Goal: Contribute content: Add original content to the website for others to see

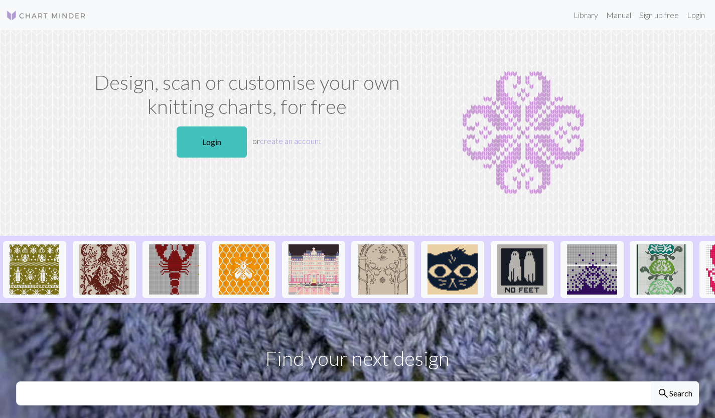
click at [211, 156] on link "Login" at bounding box center [212, 142] width 70 height 31
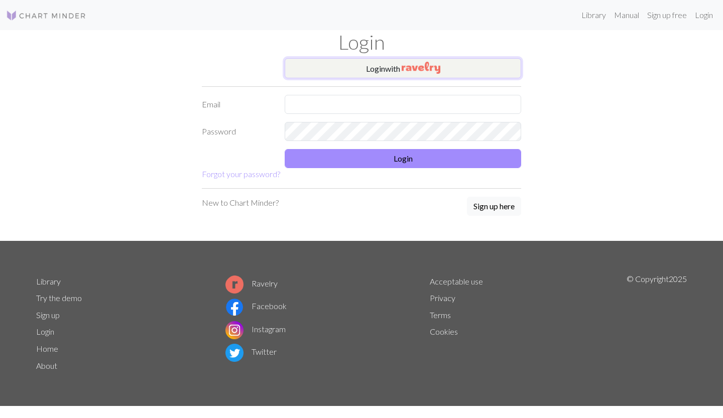
click at [326, 68] on button "Login with" at bounding box center [403, 68] width 236 height 20
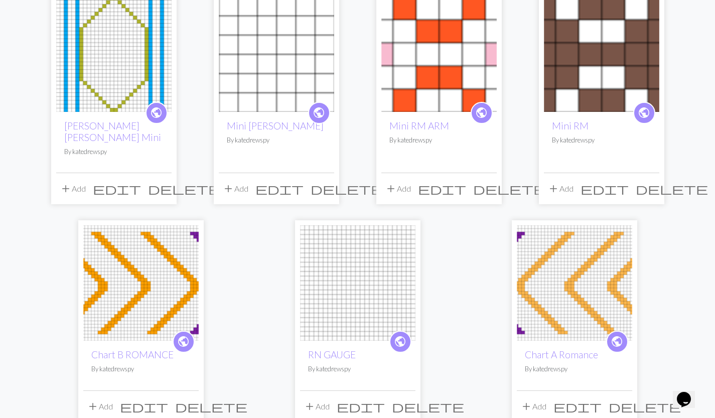
scroll to position [107, 0]
click at [441, 129] on link "Mini RM ARM" at bounding box center [420, 126] width 60 height 12
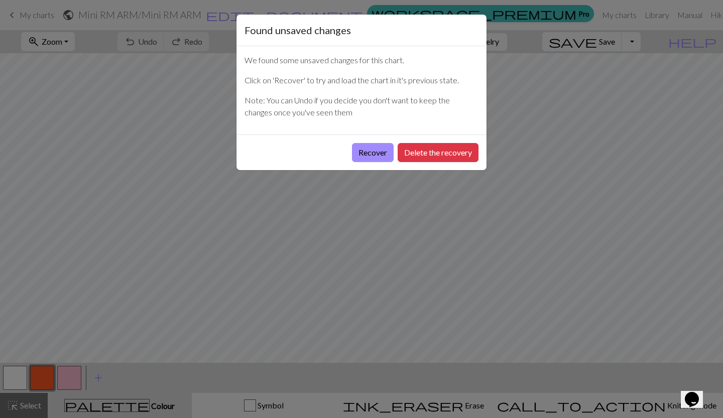
click at [373, 158] on button "Recover" at bounding box center [373, 152] width 42 height 19
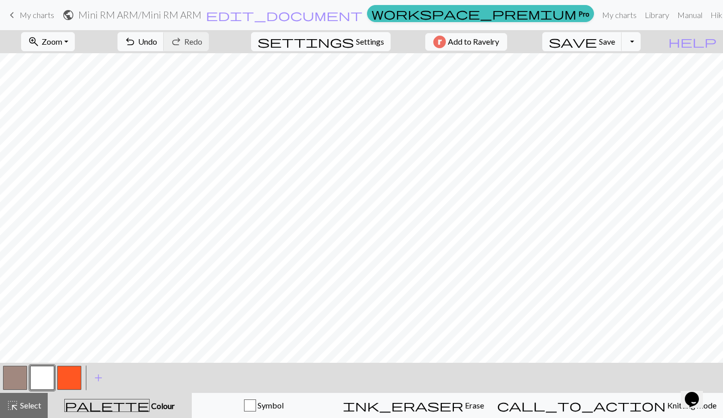
click at [20, 22] on link "keyboard_arrow_left My charts" at bounding box center [30, 15] width 48 height 17
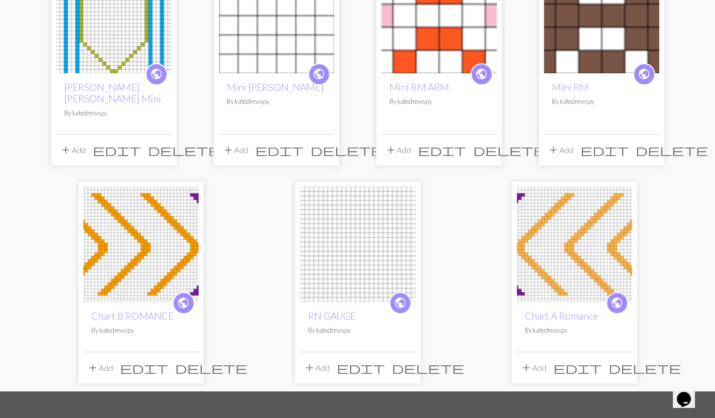
scroll to position [148, 0]
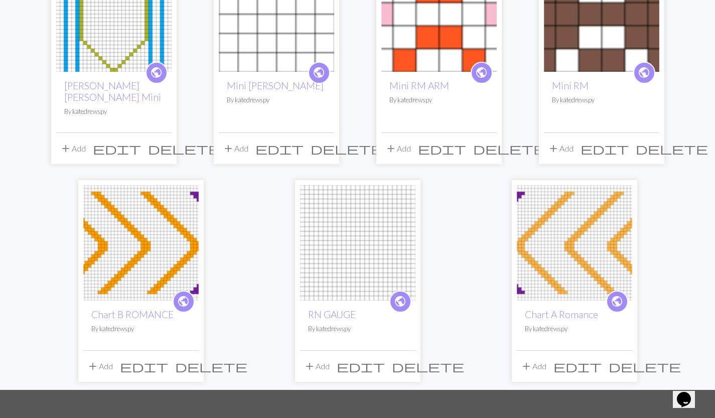
click at [123, 229] on img at bounding box center [140, 242] width 115 height 115
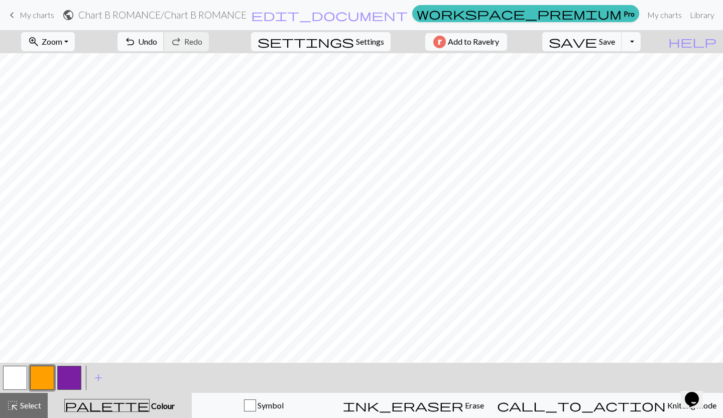
click at [164, 48] on button "undo Undo Undo" at bounding box center [140, 41] width 47 height 19
click at [17, 15] on span "keyboard_arrow_left" at bounding box center [12, 15] width 12 height 14
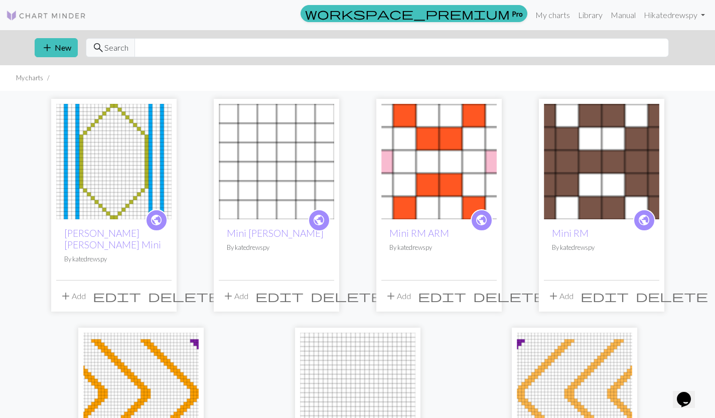
click at [53, 48] on span "add" at bounding box center [47, 48] width 12 height 14
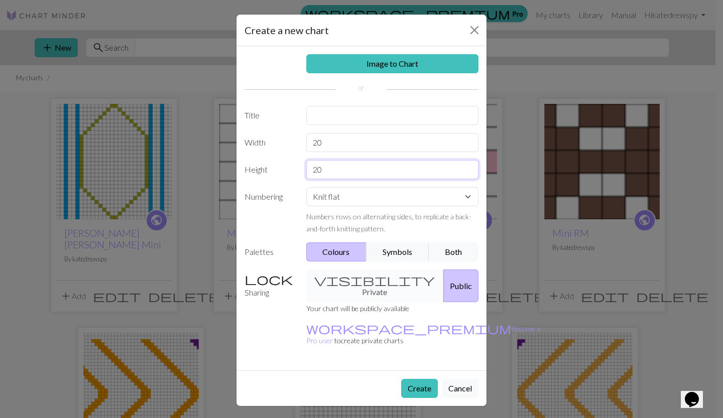
click at [350, 175] on input "20" at bounding box center [392, 169] width 173 height 19
type input "2"
type input "30"
click at [349, 139] on input "20" at bounding box center [392, 142] width 173 height 19
type input "2"
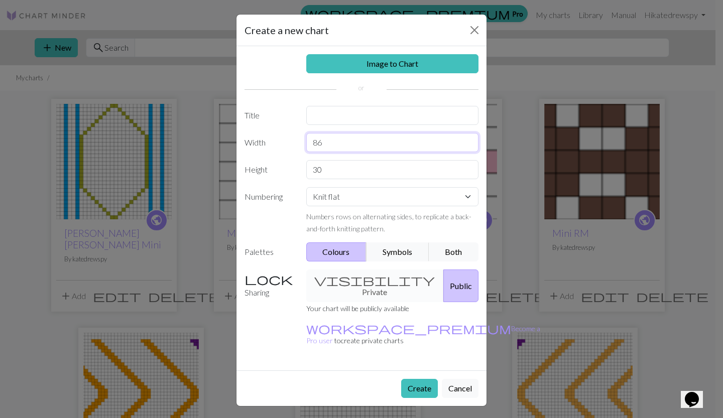
type input "86"
click at [320, 112] on input "text" at bounding box center [392, 115] width 173 height 19
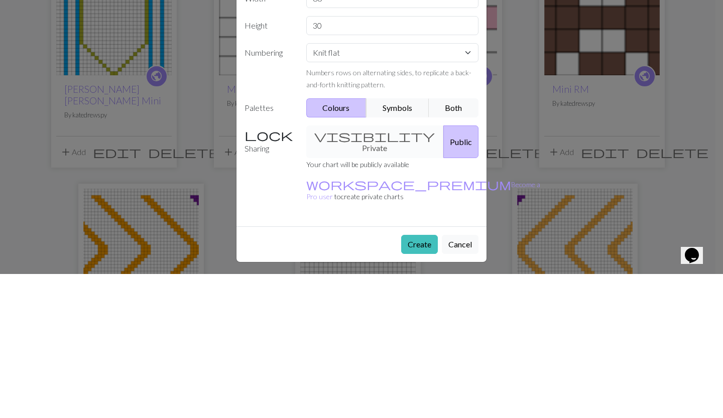
type input "RN Arm"
click at [329, 193] on select "Knit flat Knit in the round Lace knitting Cross stitch" at bounding box center [392, 196] width 173 height 19
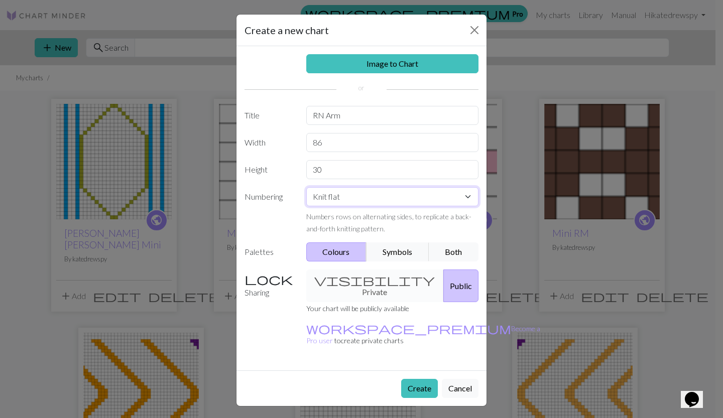
select select "round"
click at [306, 187] on select "Knit flat Knit in the round Lace knitting Cross stitch" at bounding box center [392, 196] width 173 height 19
click at [418, 379] on button "Create" at bounding box center [419, 388] width 37 height 19
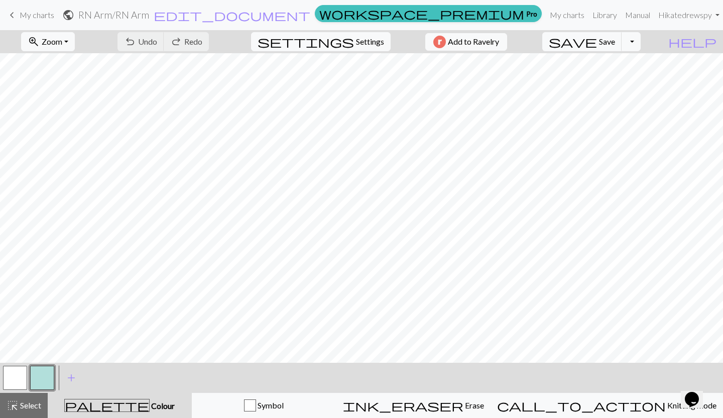
click at [75, 43] on button "zoom_in Zoom Zoom" at bounding box center [48, 41] width 54 height 19
click at [57, 65] on button "Fit all" at bounding box center [61, 64] width 79 height 16
click at [39, 380] on button "button" at bounding box center [42, 378] width 24 height 24
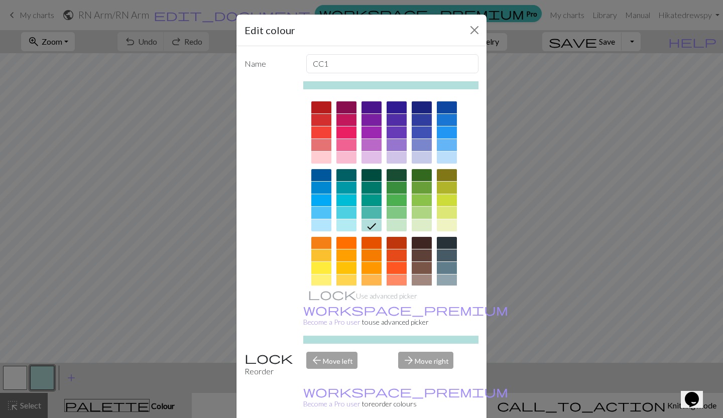
click at [318, 143] on div at bounding box center [321, 145] width 20 height 12
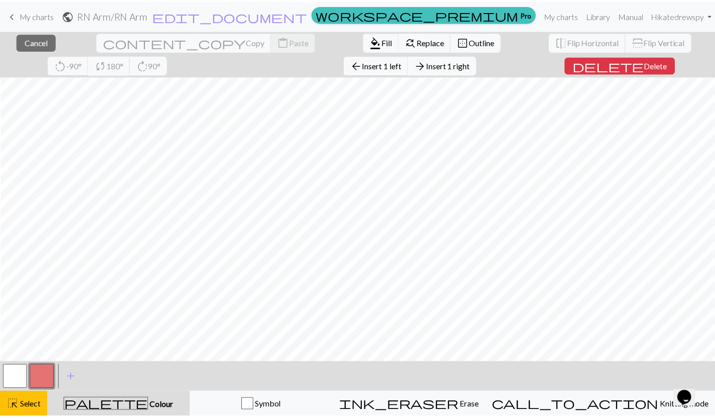
scroll to position [0, 1]
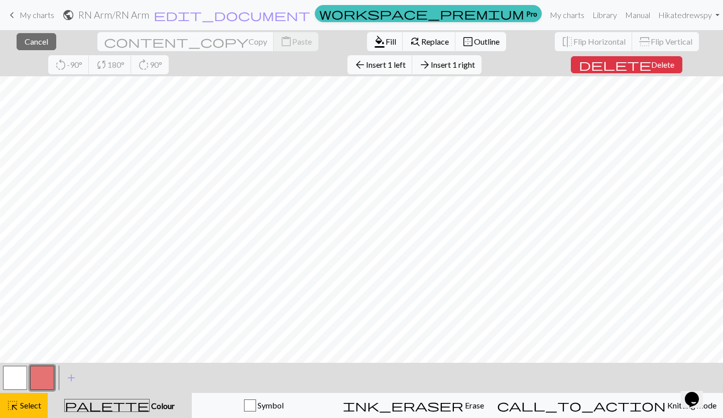
click at [20, 49] on button "close Cancel" at bounding box center [37, 41] width 40 height 17
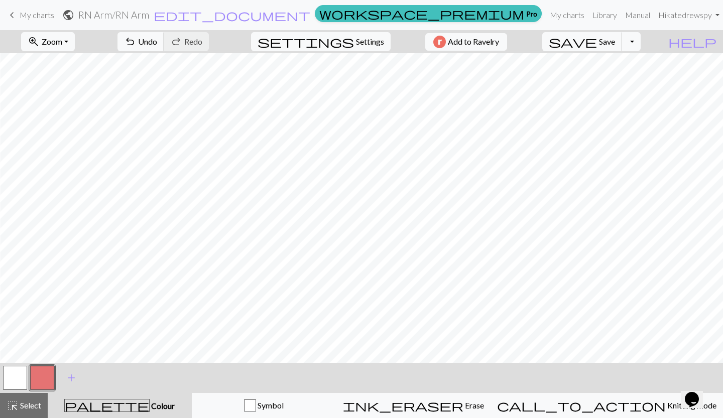
click at [14, 377] on button "button" at bounding box center [15, 378] width 24 height 24
click at [41, 378] on button "button" at bounding box center [42, 378] width 24 height 24
click at [16, 375] on button "button" at bounding box center [15, 378] width 24 height 24
click at [40, 385] on button "button" at bounding box center [42, 378] width 24 height 24
click at [16, 371] on button "button" at bounding box center [15, 378] width 24 height 24
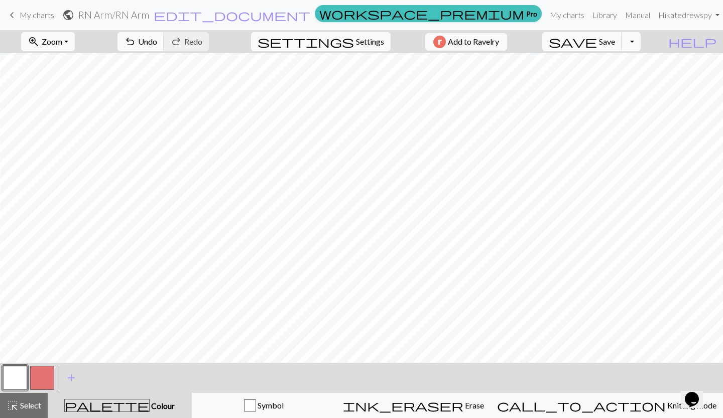
click at [39, 388] on button "button" at bounding box center [42, 378] width 24 height 24
click at [9, 374] on button "button" at bounding box center [15, 378] width 24 height 24
click at [45, 389] on button "button" at bounding box center [42, 378] width 24 height 24
click at [11, 368] on button "button" at bounding box center [15, 378] width 24 height 24
click at [43, 378] on button "button" at bounding box center [42, 378] width 24 height 24
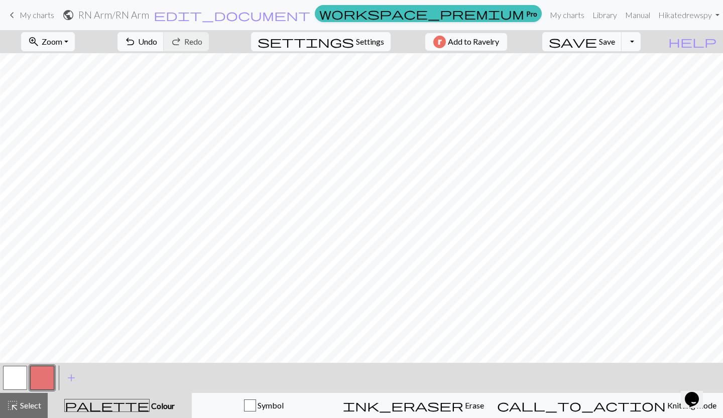
click at [11, 373] on button "button" at bounding box center [15, 378] width 24 height 24
click at [47, 376] on button "button" at bounding box center [42, 378] width 24 height 24
click at [18, 373] on button "button" at bounding box center [15, 378] width 24 height 24
click at [51, 382] on button "button" at bounding box center [42, 378] width 24 height 24
click at [16, 379] on button "button" at bounding box center [15, 378] width 24 height 24
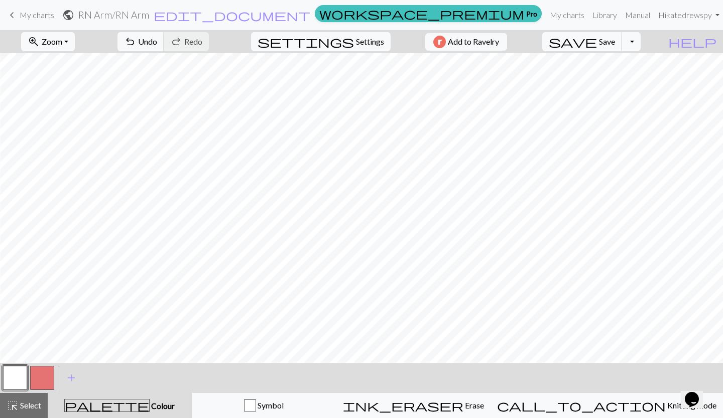
click at [42, 376] on button "button" at bounding box center [42, 378] width 24 height 24
click at [13, 378] on button "button" at bounding box center [15, 378] width 24 height 24
click at [37, 382] on button "button" at bounding box center [42, 378] width 24 height 24
click at [13, 377] on button "button" at bounding box center [15, 378] width 24 height 24
click at [41, 378] on button "button" at bounding box center [42, 378] width 24 height 24
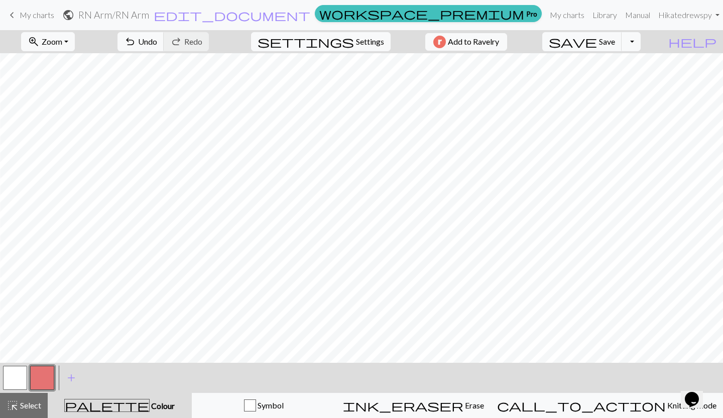
click at [44, 380] on button "button" at bounding box center [42, 378] width 24 height 24
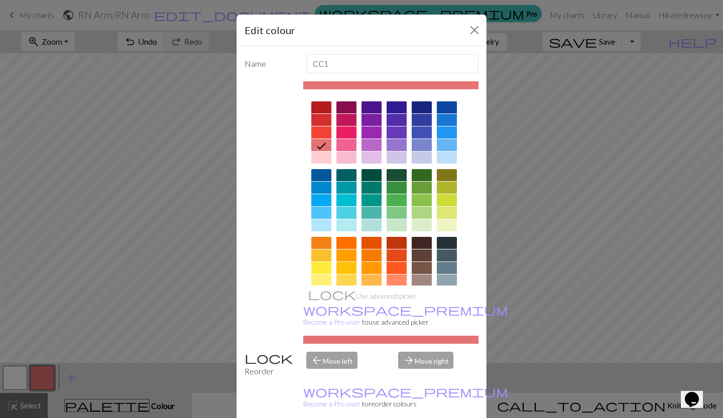
click at [103, 74] on div "Edit colour Name CC1 Use advanced picker workspace_premium Become a Pro user to…" at bounding box center [361, 209] width 723 height 418
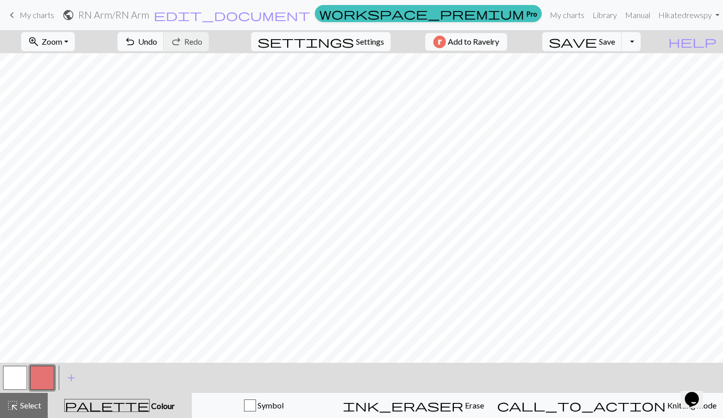
click at [17, 374] on button "button" at bounding box center [15, 378] width 24 height 24
click at [39, 383] on button "button" at bounding box center [42, 378] width 24 height 24
click at [566, 413] on button "call_to_action Knitting mode Knitting mode" at bounding box center [606, 405] width 232 height 25
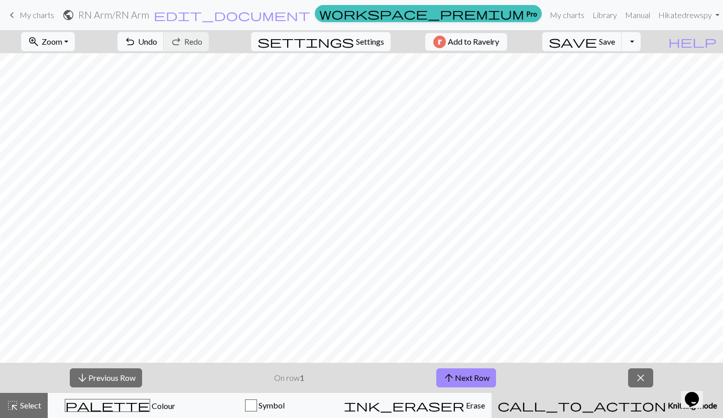
click at [633, 370] on button "close" at bounding box center [640, 377] width 25 height 19
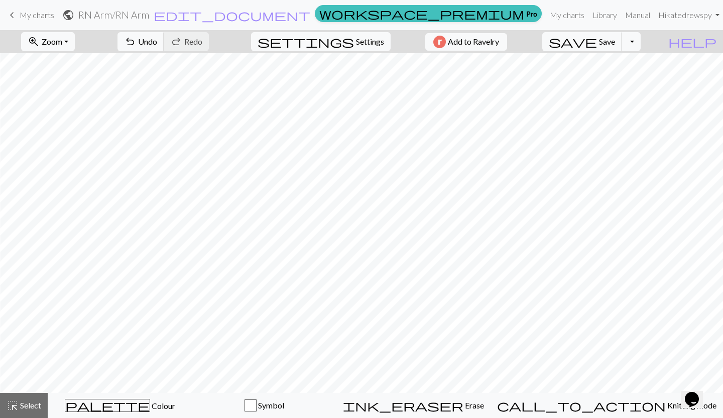
click at [119, 408] on span "palette" at bounding box center [107, 406] width 84 height 14
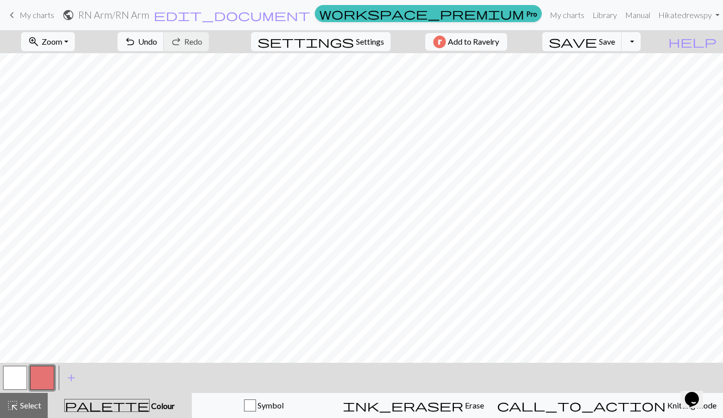
click at [46, 375] on button "button" at bounding box center [42, 378] width 24 height 24
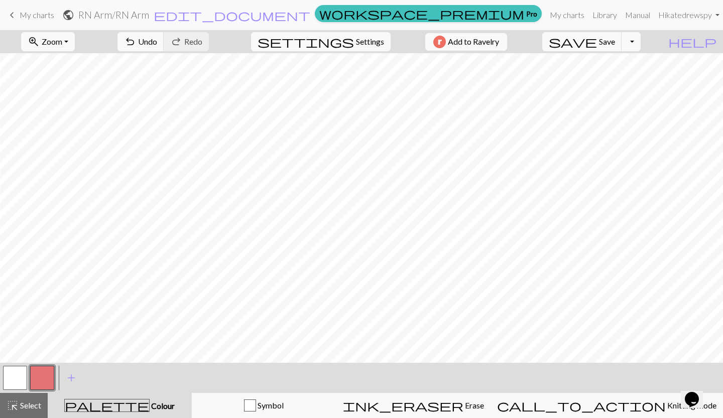
click at [12, 380] on button "button" at bounding box center [15, 378] width 24 height 24
click at [39, 379] on button "button" at bounding box center [42, 378] width 24 height 24
click at [75, 381] on span "add" at bounding box center [71, 378] width 12 height 14
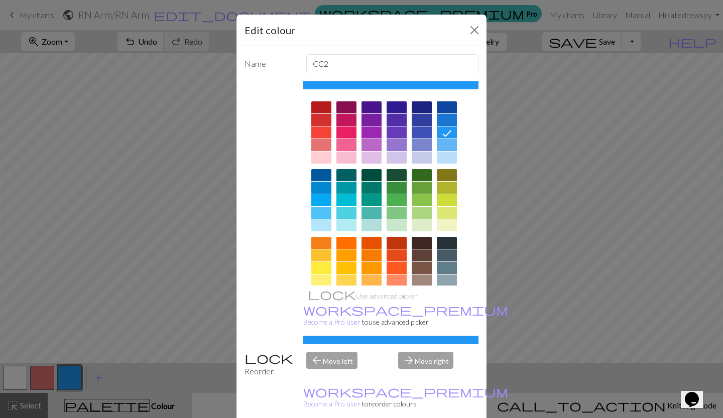
click at [362, 156] on div at bounding box center [371, 158] width 20 height 12
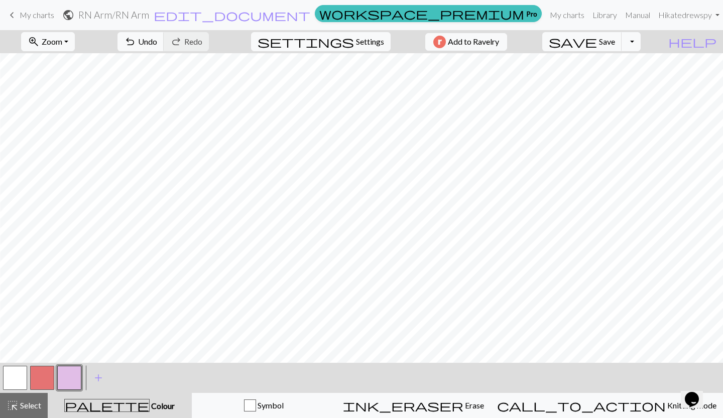
click at [18, 382] on button "button" at bounding box center [15, 378] width 24 height 24
click at [69, 374] on button "button" at bounding box center [69, 378] width 24 height 24
click at [3, 383] on div at bounding box center [15, 377] width 27 height 27
click at [16, 381] on button "button" at bounding box center [15, 378] width 24 height 24
click at [72, 380] on button "button" at bounding box center [69, 378] width 24 height 24
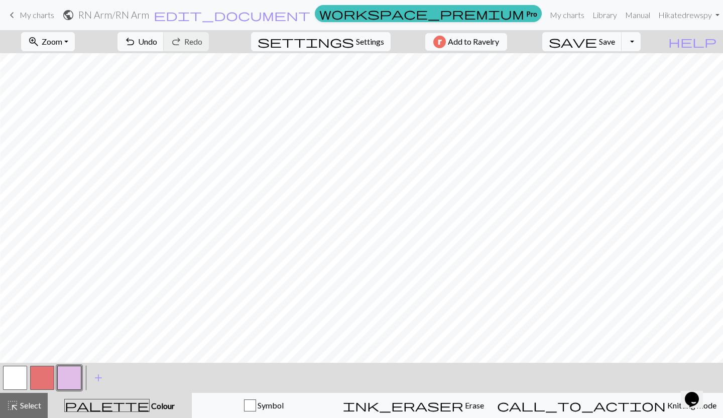
click at [16, 383] on button "button" at bounding box center [15, 378] width 24 height 24
click at [76, 384] on button "button" at bounding box center [69, 378] width 24 height 24
click at [11, 378] on button "button" at bounding box center [15, 378] width 24 height 24
click at [68, 381] on button "button" at bounding box center [69, 378] width 24 height 24
click at [13, 381] on button "button" at bounding box center [15, 378] width 24 height 24
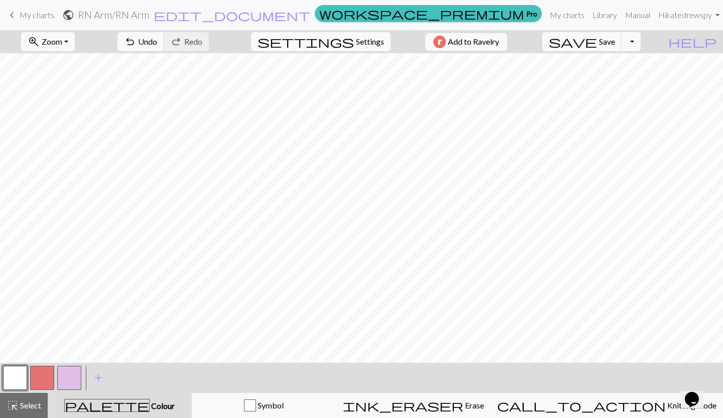
click at [63, 378] on button "button" at bounding box center [69, 378] width 24 height 24
click at [11, 378] on button "button" at bounding box center [15, 378] width 24 height 24
click at [69, 383] on button "button" at bounding box center [69, 378] width 24 height 24
click at [14, 377] on button "button" at bounding box center [15, 378] width 24 height 24
click at [64, 384] on button "button" at bounding box center [69, 378] width 24 height 24
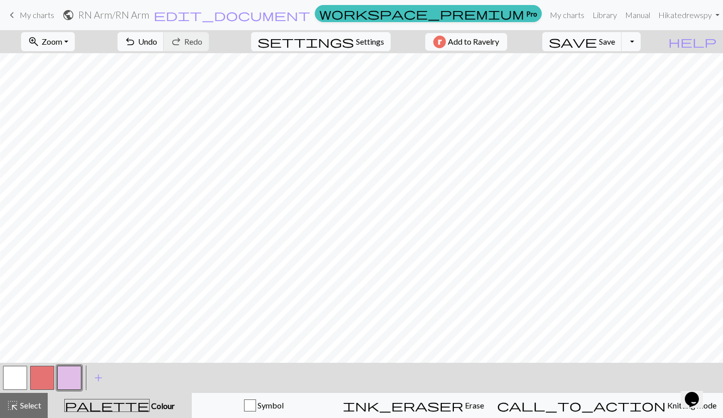
click at [19, 384] on button "button" at bounding box center [15, 378] width 24 height 24
click at [69, 379] on button "button" at bounding box center [69, 378] width 24 height 24
click at [615, 40] on span "Save" at bounding box center [607, 42] width 16 height 10
click at [621, 39] on div "Chart saved" at bounding box center [361, 20] width 723 height 40
click at [30, 13] on div "Chart saved" at bounding box center [361, 20] width 723 height 40
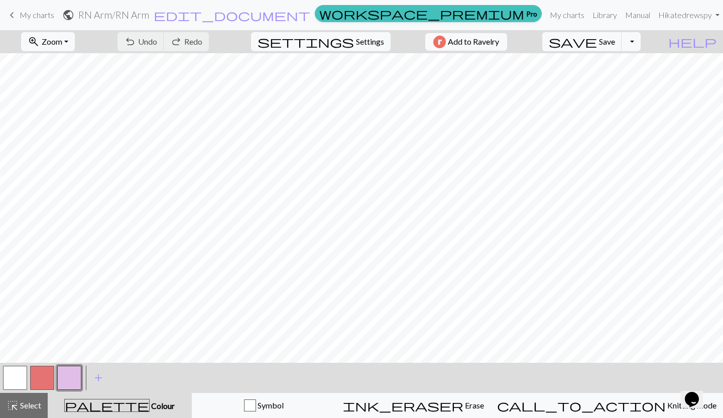
click at [38, 15] on span "My charts" at bounding box center [37, 15] width 35 height 10
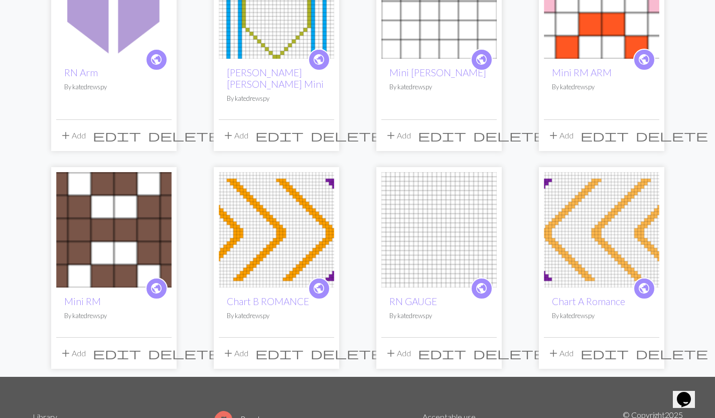
scroll to position [161, 0]
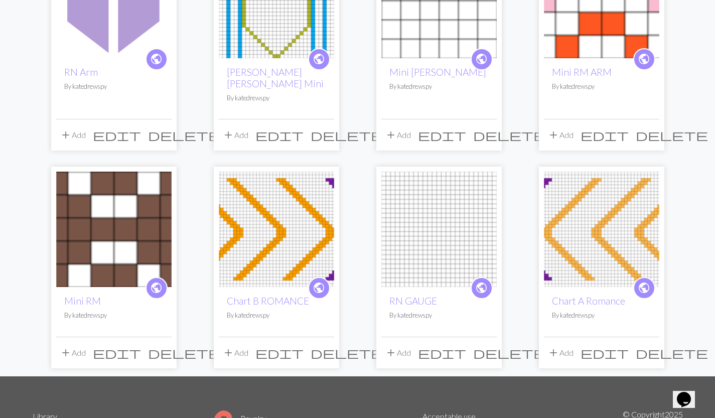
click at [291, 295] on link "Chart B ROMANCE" at bounding box center [268, 301] width 82 height 12
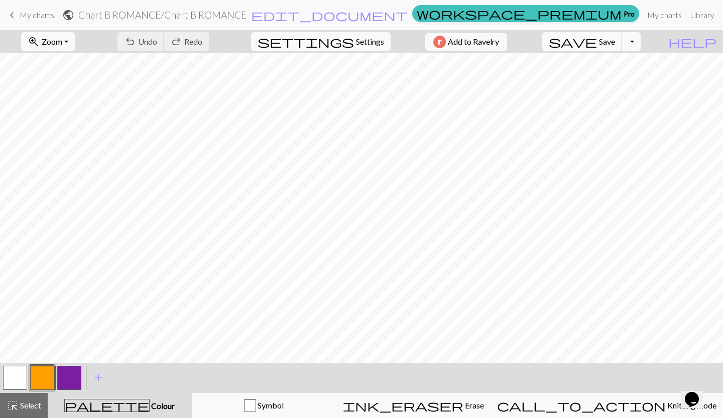
click at [75, 40] on button "zoom_in Zoom Zoom" at bounding box center [48, 41] width 54 height 19
click at [68, 65] on button "Fit all" at bounding box center [61, 64] width 79 height 16
click at [34, 18] on span "My charts" at bounding box center [37, 15] width 35 height 10
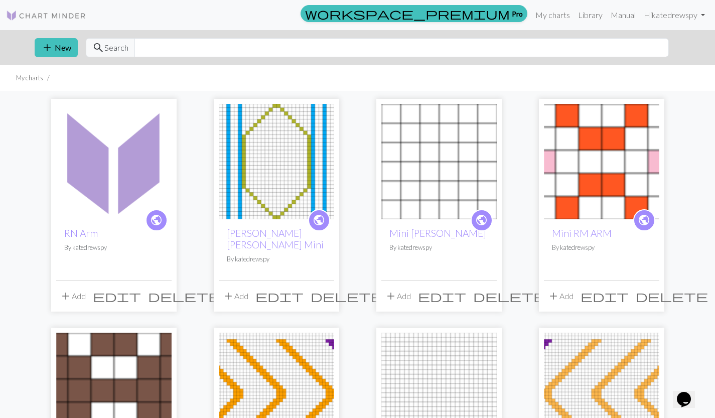
click at [131, 170] on img at bounding box center [113, 161] width 115 height 115
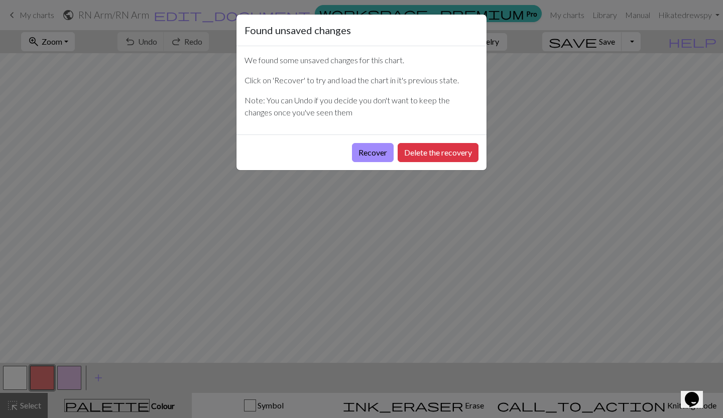
click at [376, 152] on button "Recover" at bounding box center [373, 152] width 42 height 19
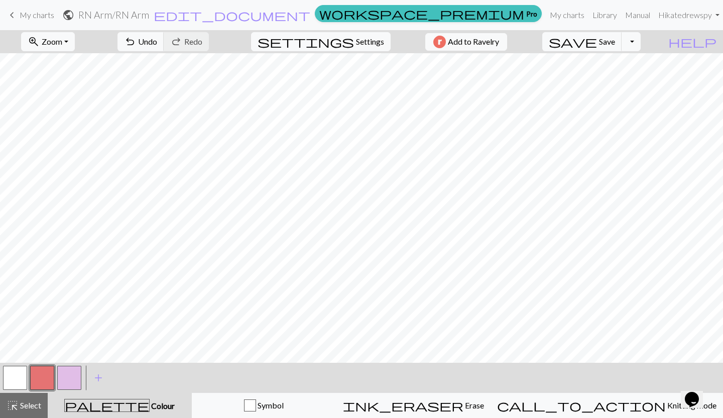
click at [62, 38] on span "Zoom" at bounding box center [52, 42] width 21 height 10
click at [70, 65] on button "Fit all" at bounding box center [61, 64] width 79 height 16
click at [69, 381] on button "button" at bounding box center [69, 378] width 24 height 24
click at [14, 374] on button "button" at bounding box center [15, 378] width 24 height 24
click at [71, 378] on button "button" at bounding box center [69, 378] width 24 height 24
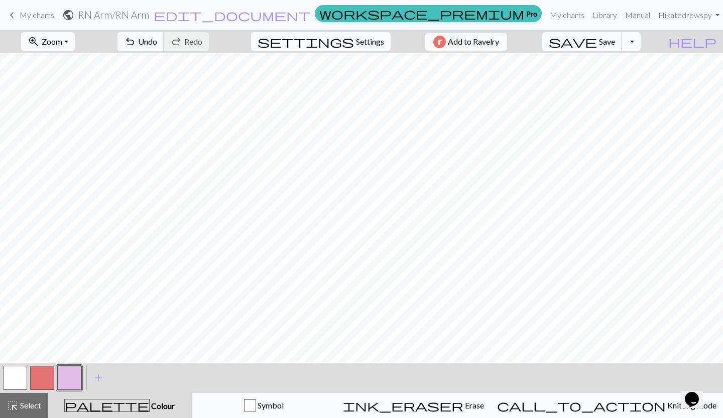
click at [46, 371] on button "button" at bounding box center [42, 378] width 24 height 24
click at [20, 374] on button "button" at bounding box center [15, 378] width 24 height 24
click at [42, 378] on button "button" at bounding box center [42, 378] width 24 height 24
click at [12, 372] on button "button" at bounding box center [15, 378] width 24 height 24
click at [42, 372] on button "button" at bounding box center [42, 378] width 24 height 24
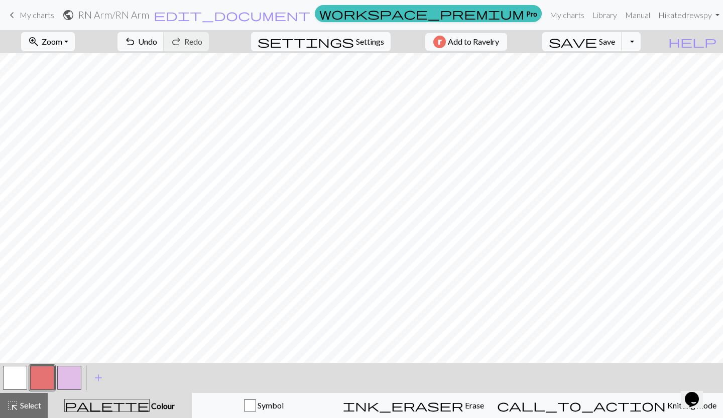
click at [10, 368] on button "button" at bounding box center [15, 378] width 24 height 24
click at [41, 379] on button "button" at bounding box center [42, 378] width 24 height 24
click at [14, 373] on button "button" at bounding box center [15, 378] width 24 height 24
click at [38, 384] on button "button" at bounding box center [42, 378] width 24 height 24
click at [615, 43] on span "Save" at bounding box center [607, 42] width 16 height 10
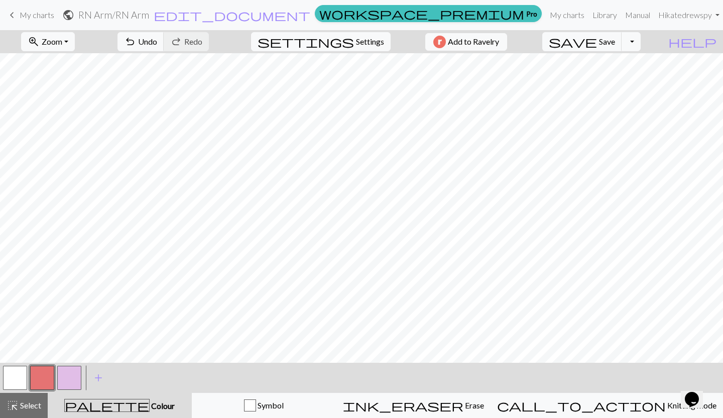
click at [12, 379] on button "button" at bounding box center [15, 378] width 24 height 24
click at [43, 380] on button "button" at bounding box center [42, 378] width 24 height 24
click at [11, 375] on button "button" at bounding box center [15, 378] width 24 height 24
click at [37, 381] on button "button" at bounding box center [42, 378] width 24 height 24
click at [66, 379] on button "button" at bounding box center [69, 378] width 24 height 24
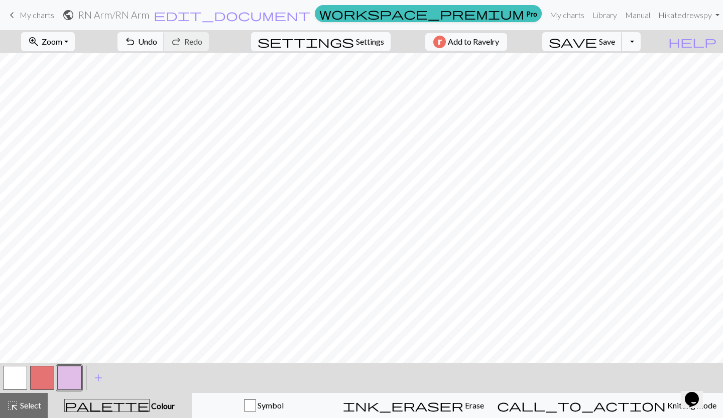
click at [618, 43] on button "save Save Save" at bounding box center [582, 41] width 80 height 19
click at [597, 47] on span "save" at bounding box center [573, 42] width 48 height 14
click at [597, 46] on span "save" at bounding box center [573, 42] width 48 height 14
click at [641, 41] on button "Toggle Dropdown" at bounding box center [630, 41] width 19 height 19
click at [620, 80] on button "save_alt Download" at bounding box center [557, 80] width 166 height 16
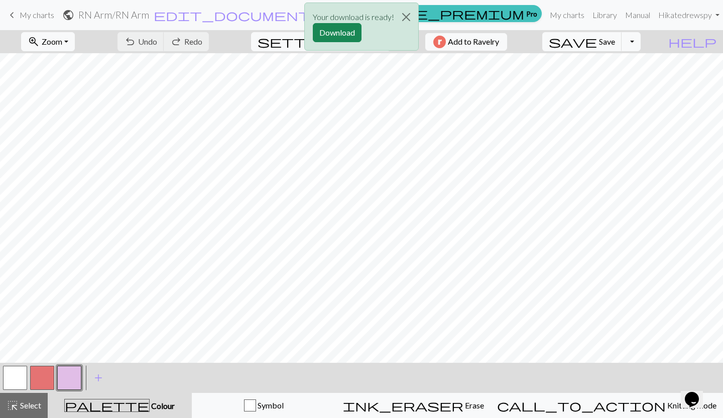
click at [340, 35] on button "Download" at bounding box center [337, 32] width 49 height 19
